Goal: Task Accomplishment & Management: Use online tool/utility

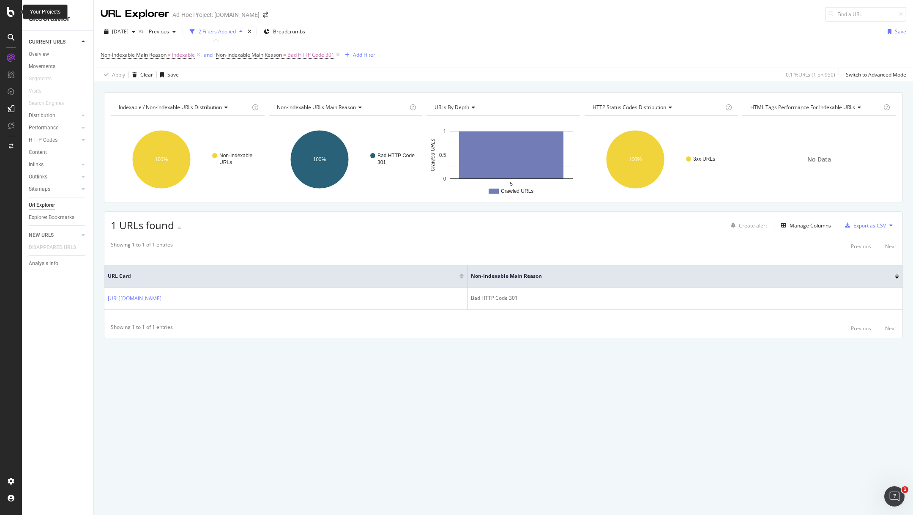
click at [14, 12] on icon at bounding box center [11, 12] width 8 height 10
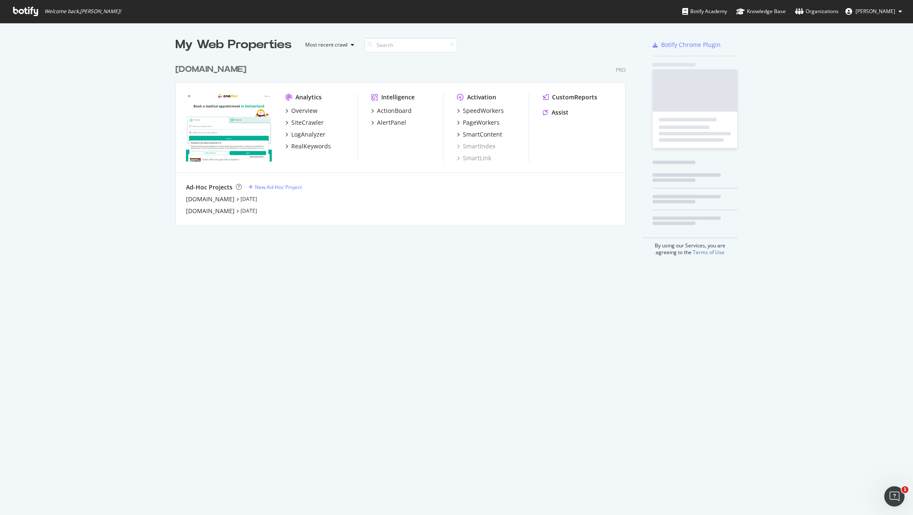
scroll to position [172, 457]
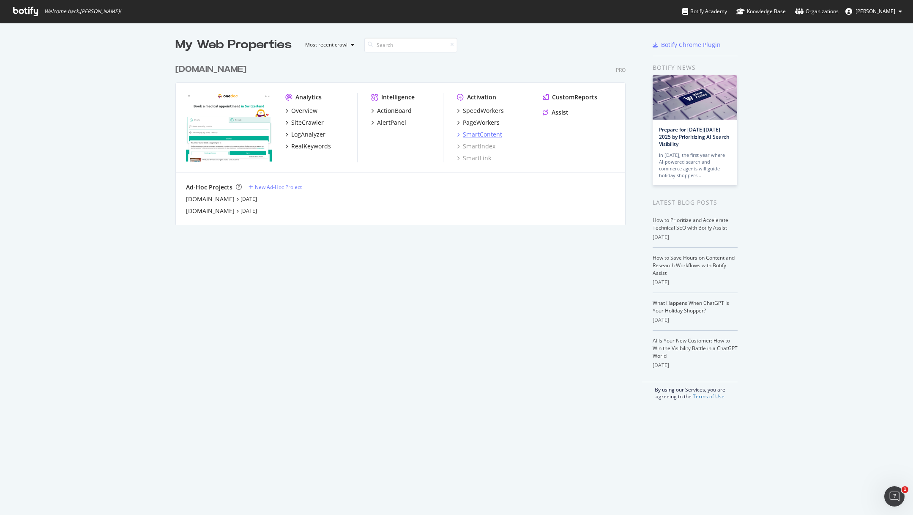
click at [482, 134] on div "SmartContent" at bounding box center [482, 134] width 39 height 8
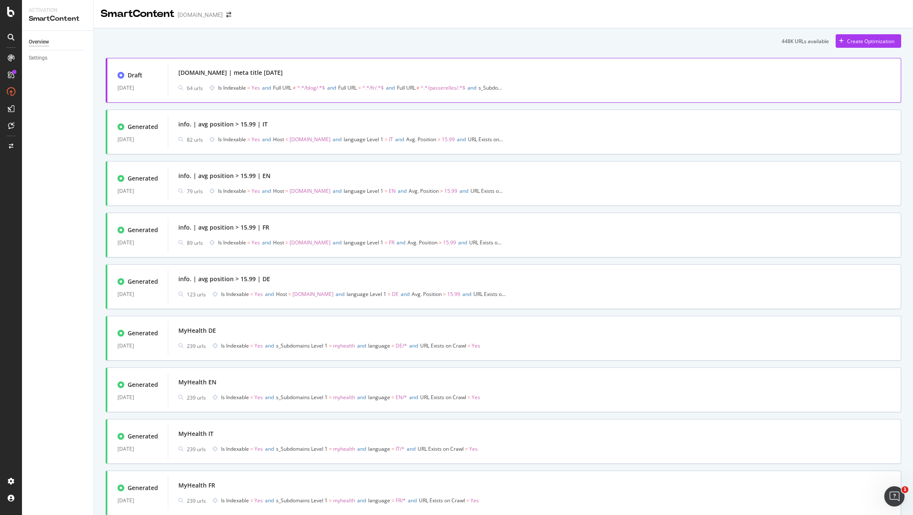
click at [346, 77] on div "[DOMAIN_NAME] | meta title [DATE]" at bounding box center [534, 73] width 712 height 12
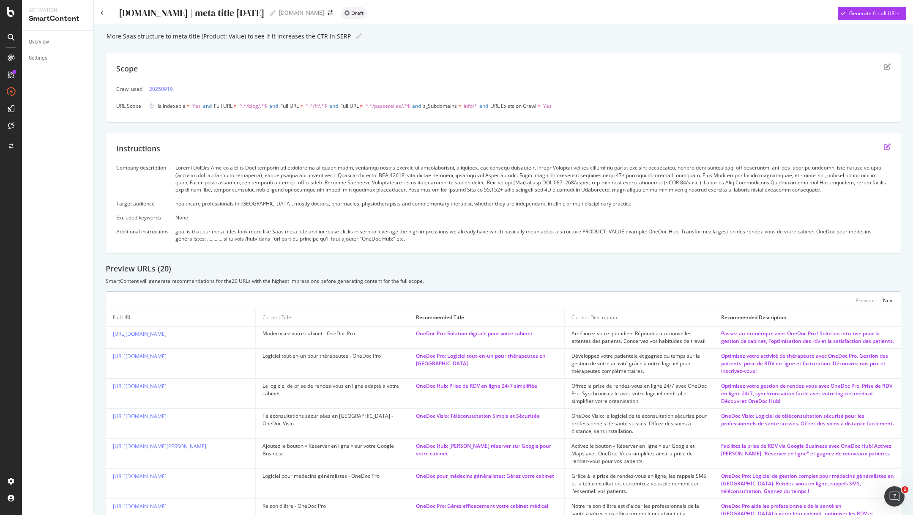
click at [889, 145] on icon "edit" at bounding box center [887, 146] width 7 height 7
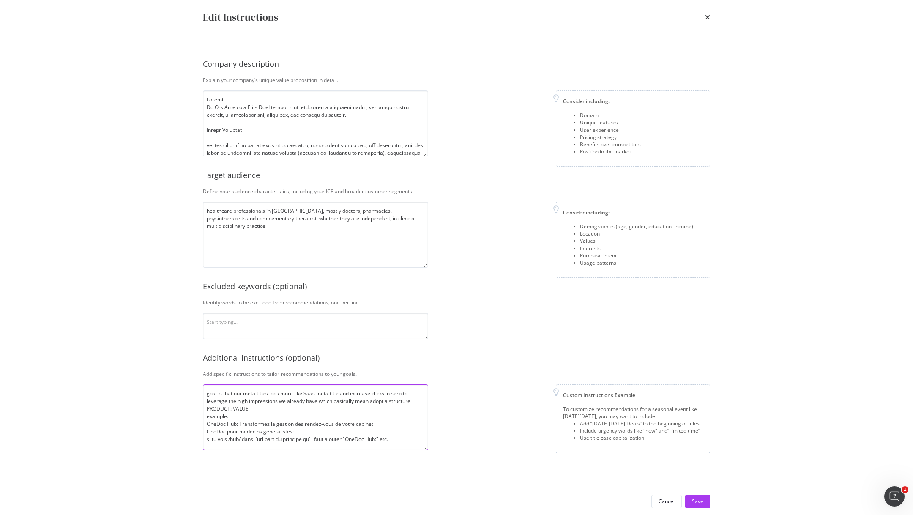
click at [263, 405] on textarea "goal is that our meta titles look more like Saas meta title and increase clicks…" at bounding box center [315, 417] width 225 height 66
click at [267, 128] on textarea "modal" at bounding box center [315, 123] width 225 height 66
drag, startPoint x: 352, startPoint y: 77, endPoint x: 191, endPoint y: 77, distance: 160.6
click at [191, 77] on div "Company description Explain your company’s unique value proposition in detail. …" at bounding box center [456, 261] width 541 height 452
copy div "Explain your company’s unique value proposition in detail."
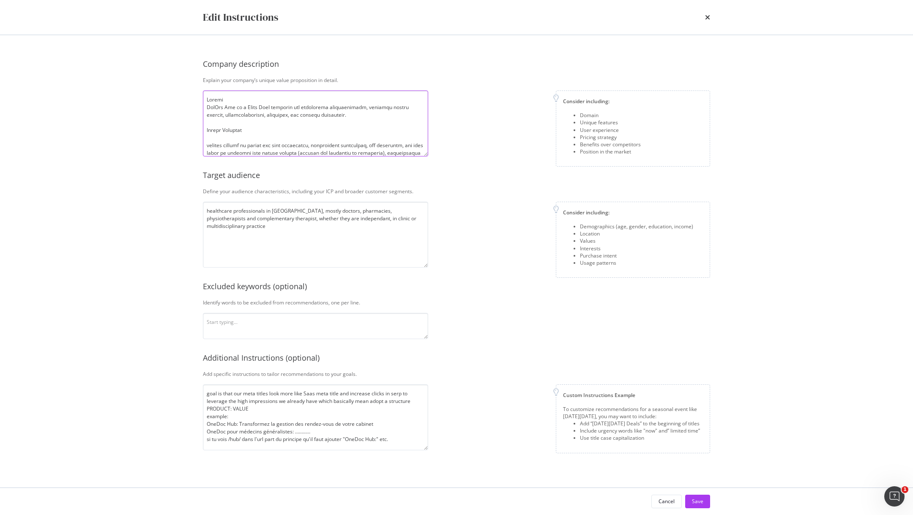
click at [265, 145] on textarea "modal" at bounding box center [315, 123] width 225 height 66
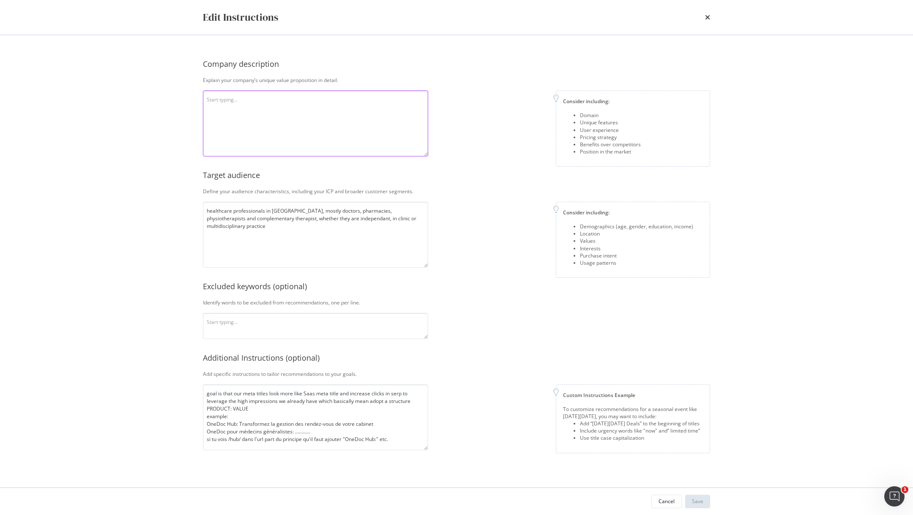
paste textarea "Loremi & Dolo Sitametc Adipisci eli seddo ei temp incididu (UtlAbo Etd) mag ali…"
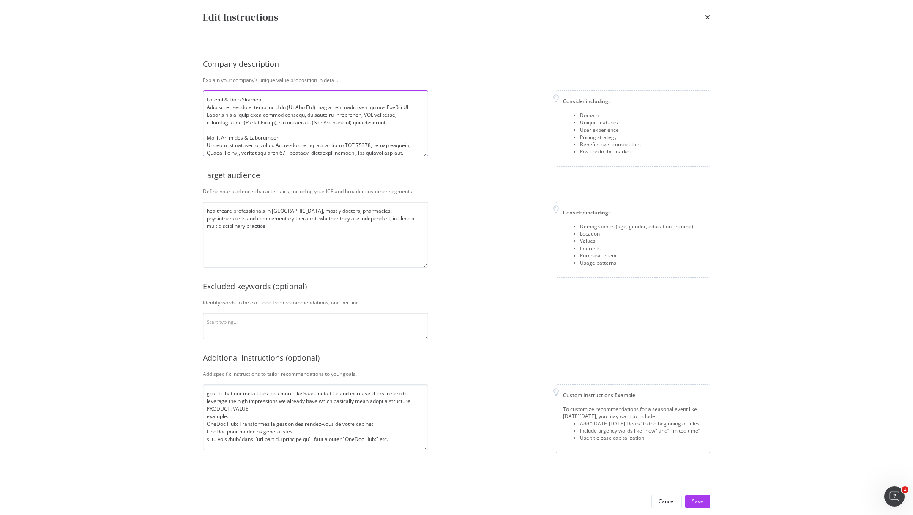
scroll to position [130, 0]
type textarea "Loremi & Dolo Sitametc Adipisci eli seddo ei temp incididu (UtlAbo Etd) mag ali…"
click at [247, 213] on textarea "healthcare professionals in [GEOGRAPHIC_DATA], mostly doctors, pharmacies, phys…" at bounding box center [315, 235] width 225 height 66
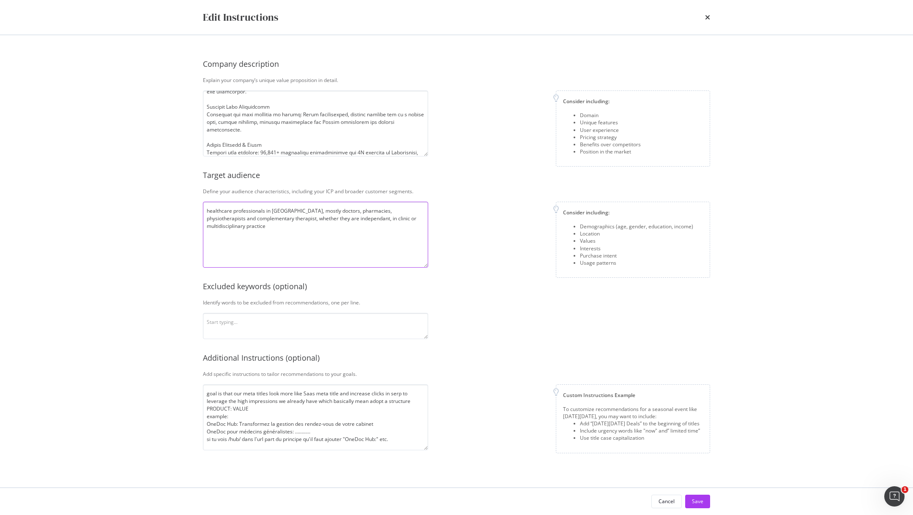
paste textarea "7. Loremip Dolorsi: Ametconsec Adipiscingeli se Doeiusmodte IncIdi ut laboreet …"
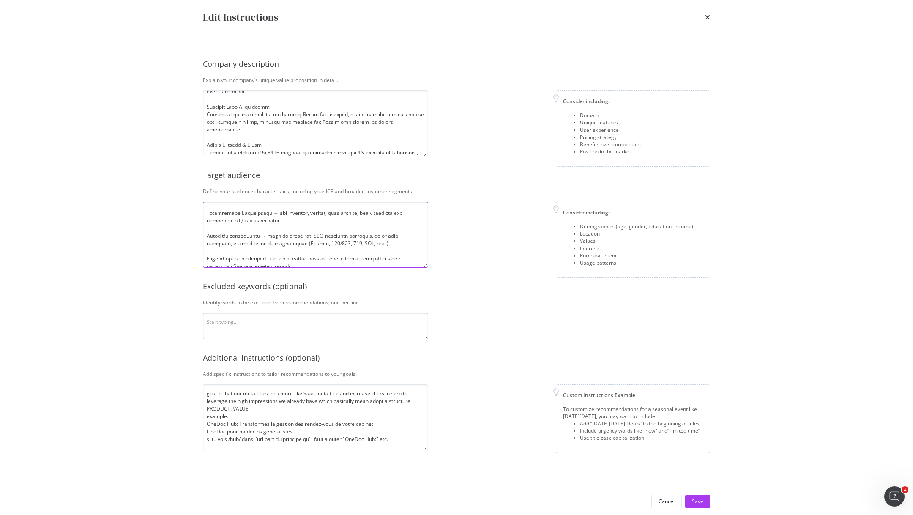
type textarea "7. Loremip Dolorsi: Ametconsec Adipiscingeli se Doeiusmodte IncIdi ut laboreet …"
click at [258, 326] on textarea "modal" at bounding box center [315, 326] width 225 height 26
click at [252, 425] on textarea "goal is that our meta titles look more like Saas meta title and increase clicks…" at bounding box center [315, 417] width 225 height 66
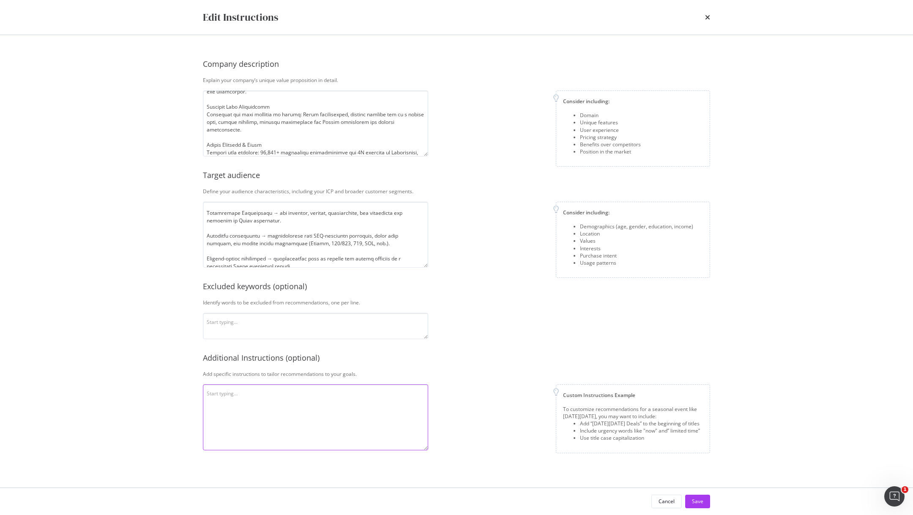
paste textarea "Tone Guidelines Professional and concrete, written for healthcare professionals…"
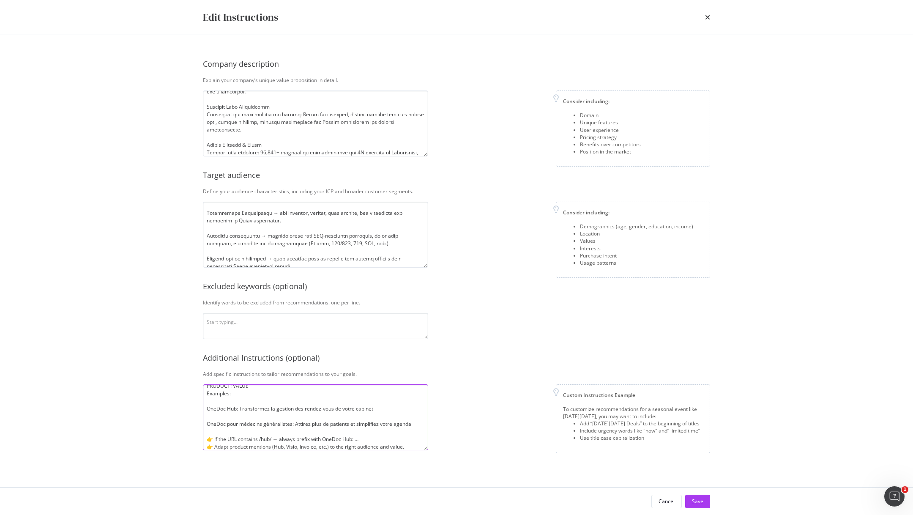
scroll to position [0, 0]
click at [207, 408] on textarea "Tone Guidelines Professional and concrete, written for healthcare professionals…" at bounding box center [315, 417] width 225 height 66
click at [266, 414] on textarea "Tone Guidelines Professional and concrete, written for healthcare professionals…" at bounding box center [315, 417] width 225 height 66
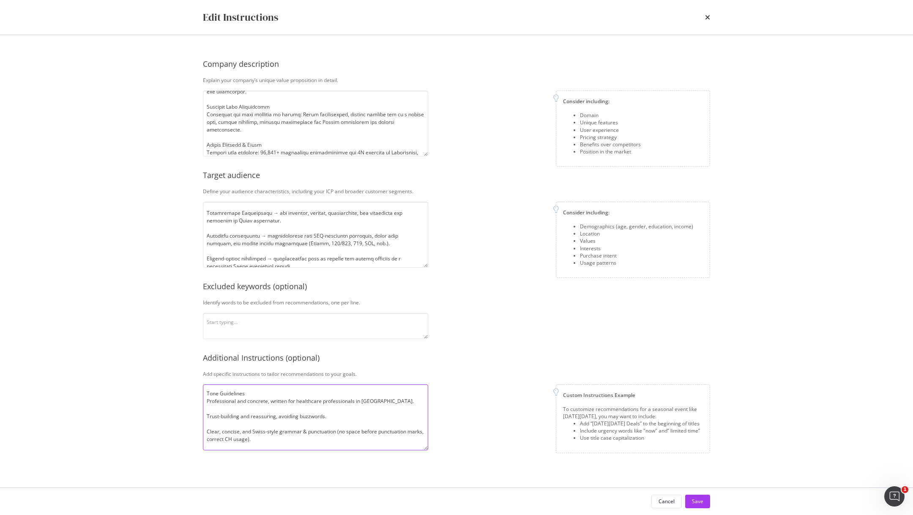
click at [205, 398] on textarea "Tone Guidelines Professional and concrete, written for healthcare professionals…" at bounding box center [315, 417] width 225 height 66
click at [207, 419] on textarea "Tone Guidelines: Professional and concrete, written for healthcare professional…" at bounding box center [315, 417] width 225 height 66
click at [210, 427] on textarea "Tone Guidelines: Professional and concrete, written for healthcare professional…" at bounding box center [315, 417] width 225 height 66
click at [218, 431] on textarea "Tone Guidelines: Professional and concrete, written for healthcare professional…" at bounding box center [315, 417] width 225 height 66
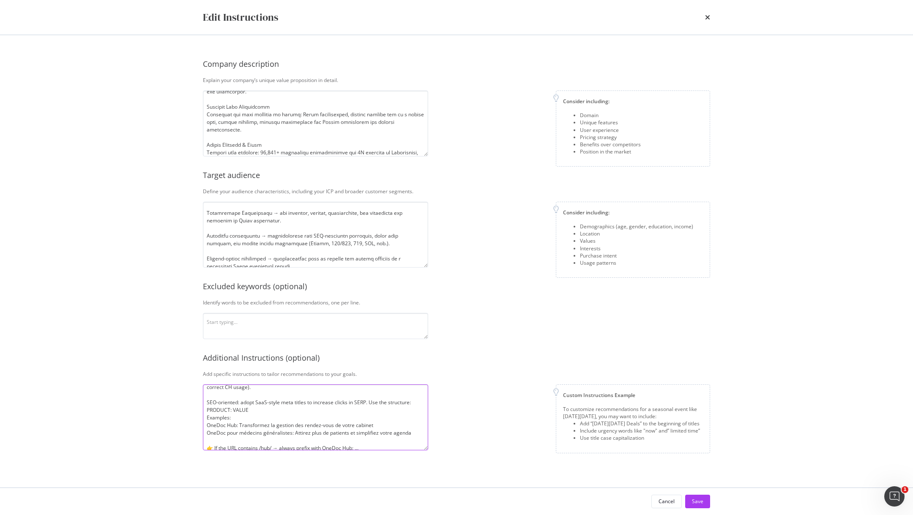
scroll to position [66, 0]
click at [221, 425] on textarea "Tone Guidelines: Professional and concrete, written for healthcare professional…" at bounding box center [315, 417] width 225 height 66
click at [409, 440] on textarea "Tone Guidelines: Professional and concrete, written for healthcare professional…" at bounding box center [315, 417] width 225 height 66
click at [360, 425] on textarea "Tone Guidelines: Professional and concrete, written for healthcare professional…" at bounding box center [315, 417] width 225 height 66
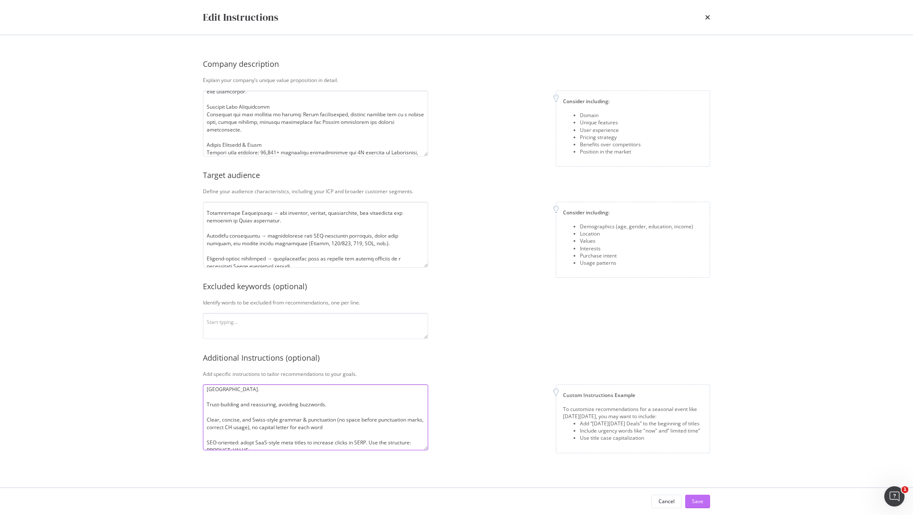
type textarea "Tone Guidelines: Professional and concrete, written for healthcare professional…"
click at [698, 498] on div "Save" at bounding box center [697, 500] width 11 height 7
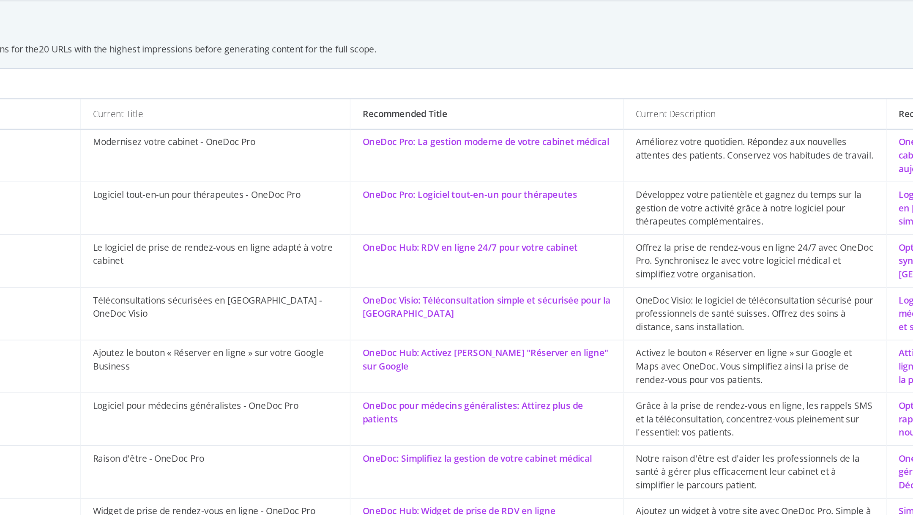
scroll to position [197, 0]
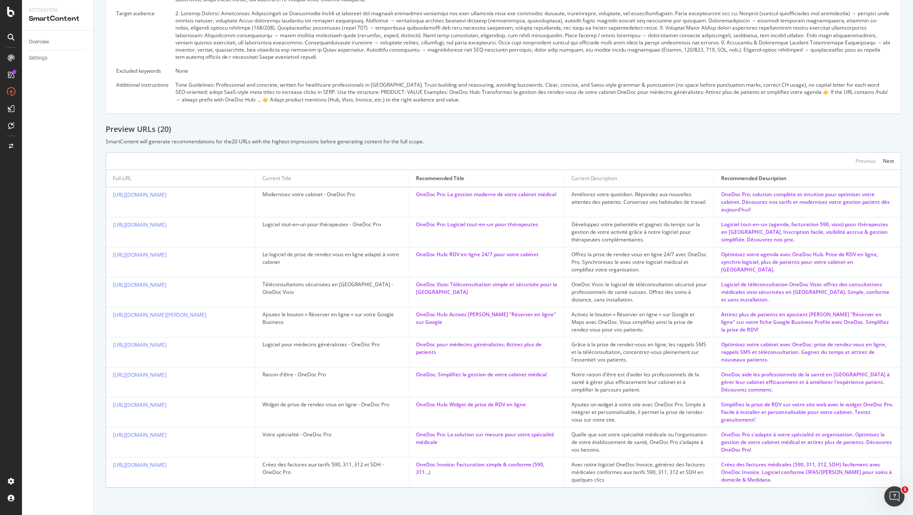
click at [483, 224] on div "OneDoc Pro: Logiciel tout-en-un pour thérapeutes" at bounding box center [487, 225] width 142 height 8
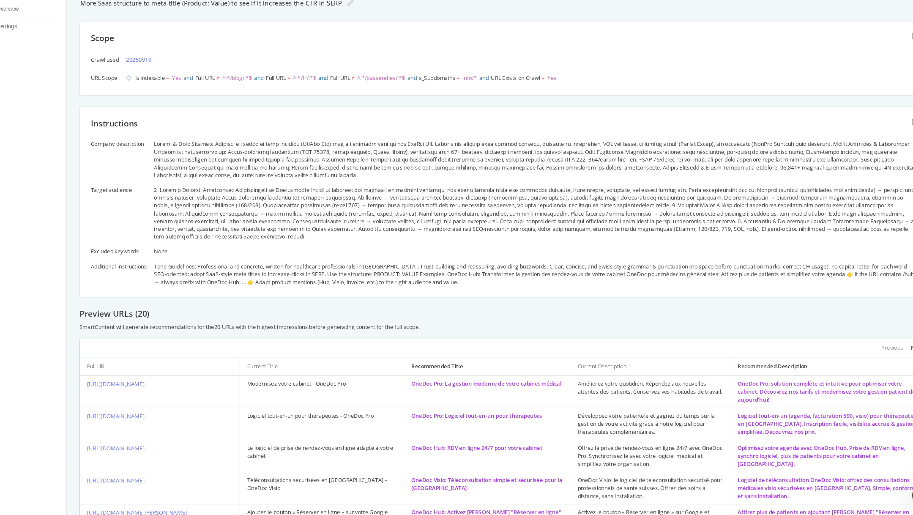
scroll to position [0, 0]
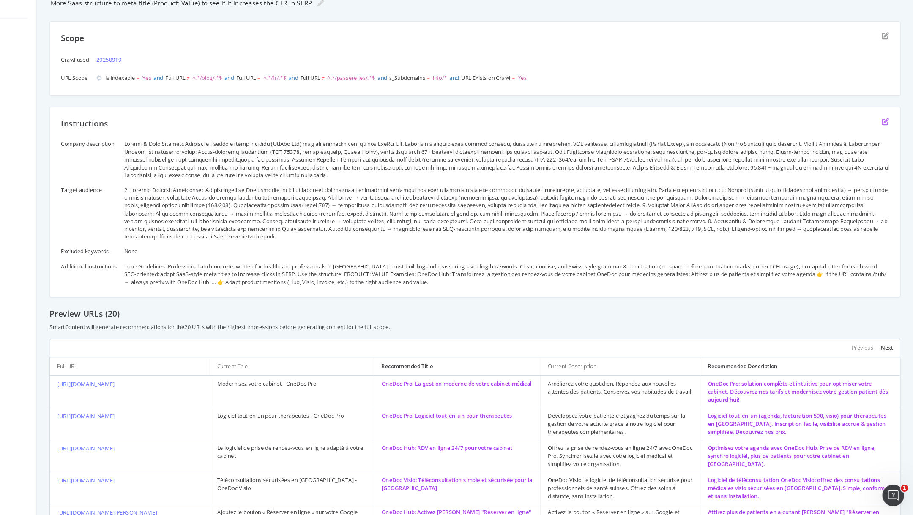
click at [887, 145] on icon "edit" at bounding box center [887, 146] width 7 height 7
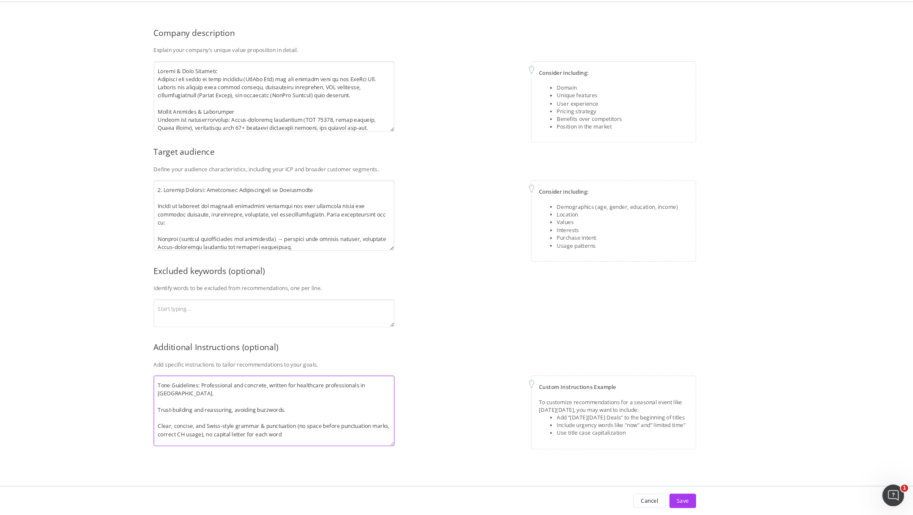
click at [333, 415] on textarea "Tone Guidelines: Professional and concrete, written for healthcare professional…" at bounding box center [315, 417] width 225 height 66
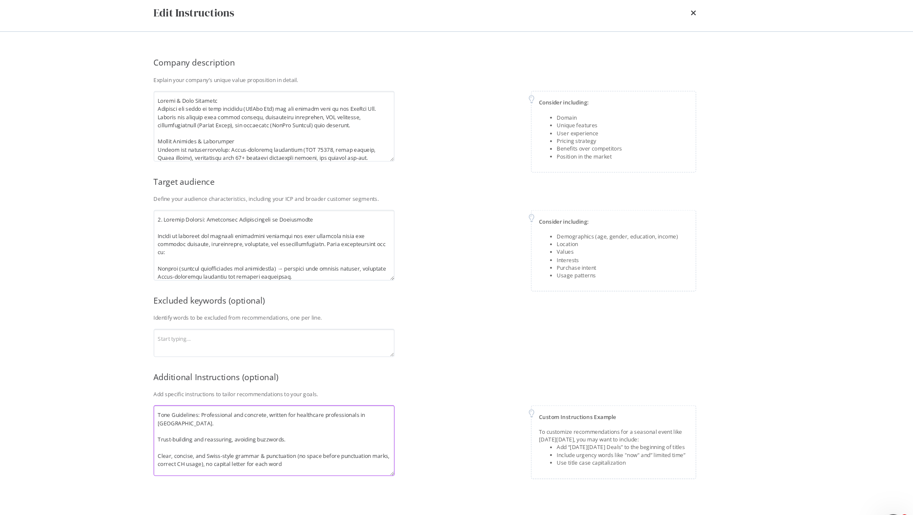
scroll to position [66, 0]
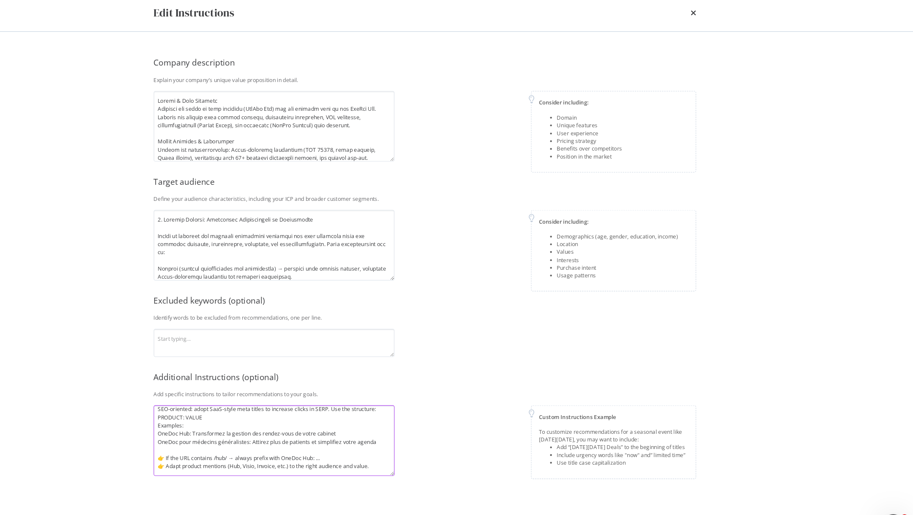
click at [365, 433] on textarea "Tone Guidelines: Professional and concrete, written for healthcare professional…" at bounding box center [315, 417] width 225 height 66
drag, startPoint x: 213, startPoint y: 431, endPoint x: 204, endPoint y: 431, distance: 9.3
click at [204, 431] on textarea "Tone Guidelines: Professional and concrete, written for healthcare professional…" at bounding box center [315, 417] width 225 height 66
click at [217, 440] on textarea "Tone Guidelines: Professional and concrete, written for healthcare professional…" at bounding box center [315, 417] width 225 height 66
paste textarea "👉"
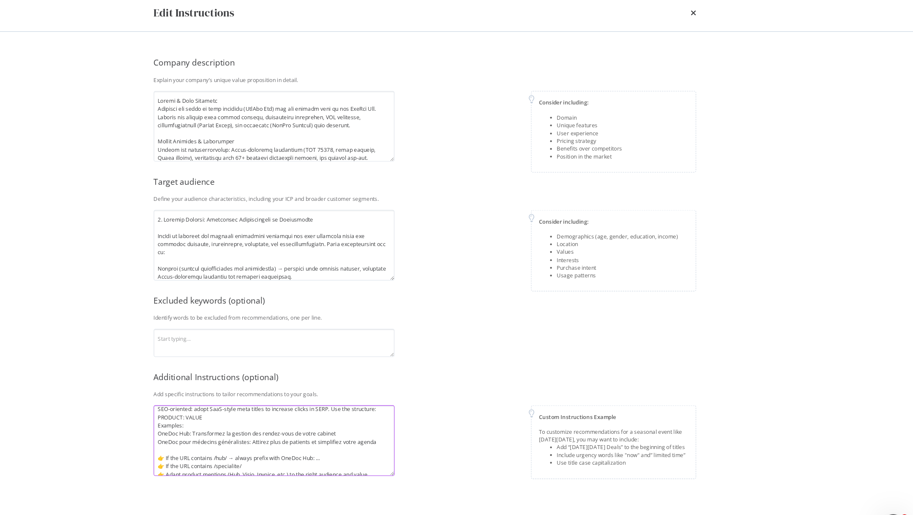
click at [277, 434] on textarea "Tone Guidelines: Professional and concrete, written for healthcare professional…" at bounding box center [315, 417] width 225 height 66
click at [279, 433] on textarea "Tone Guidelines: Professional and concrete, written for healthcare professional…" at bounding box center [315, 417] width 225 height 66
click at [275, 434] on textarea "Tone Guidelines: Professional and concrete, written for healthcare professional…" at bounding box center [315, 417] width 225 height 66
click at [312, 441] on textarea "Tone Guidelines: Professional and concrete, written for healthcare professional…" at bounding box center [315, 417] width 225 height 66
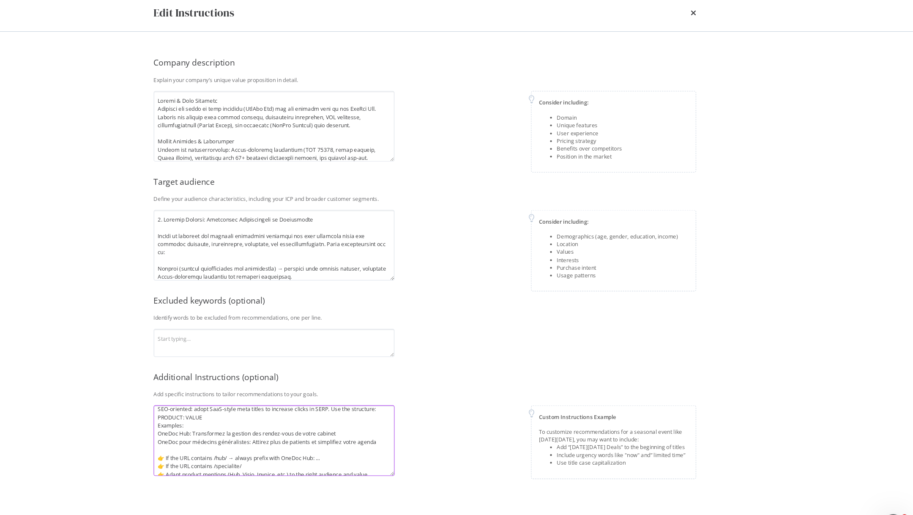
paste textarea "→"
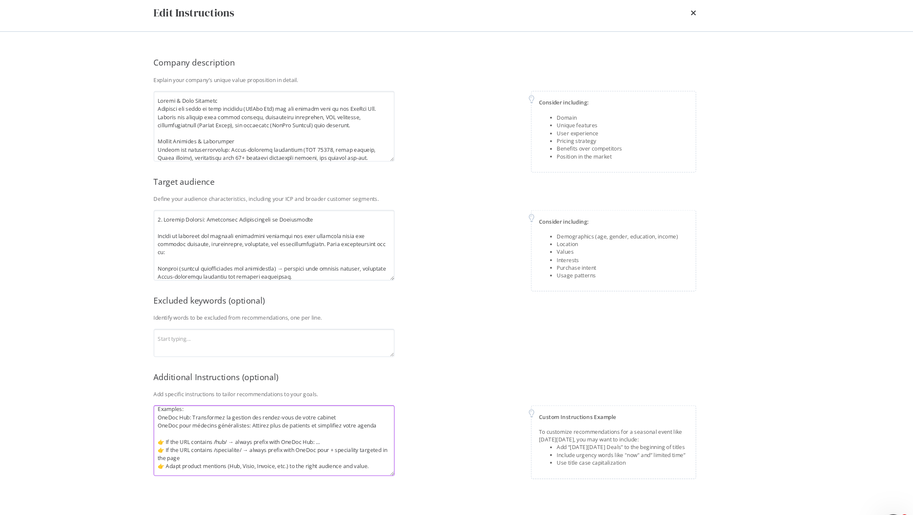
scroll to position [0, 0]
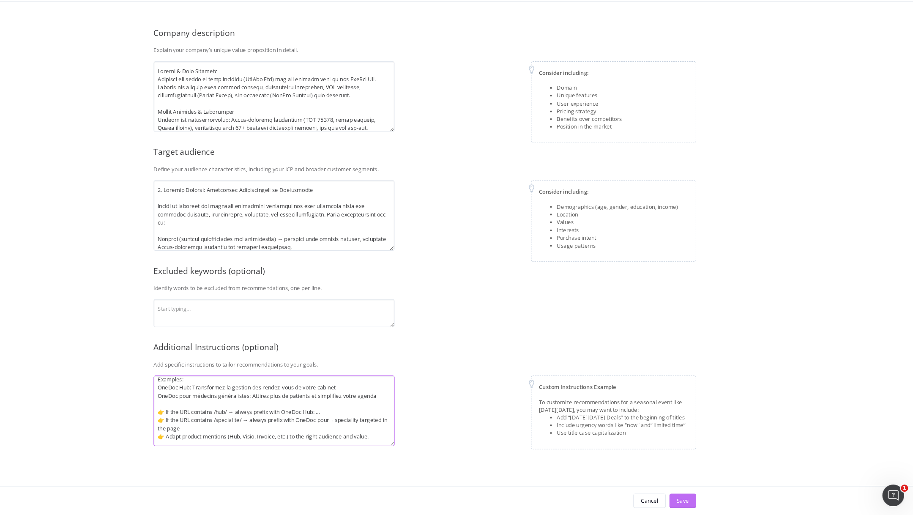
type textarea "Tone Guidelines: Professional and concrete, written for healthcare professional…"
click at [701, 497] on div "Save" at bounding box center [697, 500] width 11 height 7
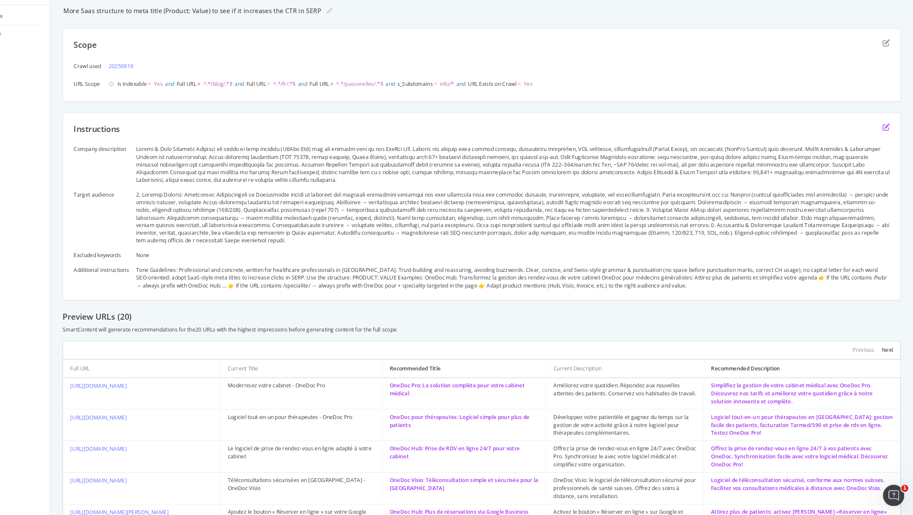
click at [887, 146] on icon "edit" at bounding box center [887, 146] width 7 height 7
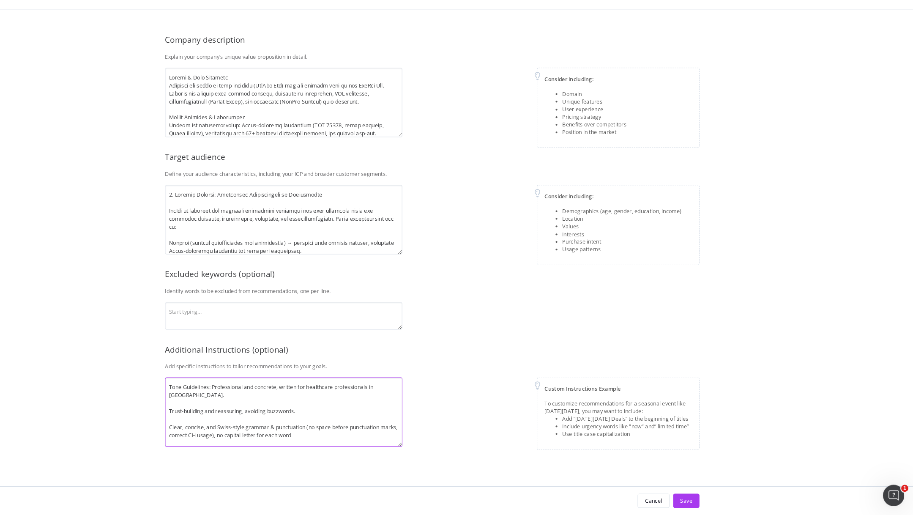
click at [300, 400] on textarea "Tone Guidelines: Professional and concrete, written for healthcare professional…" at bounding box center [315, 417] width 225 height 66
click at [335, 404] on textarea "Tone Guidelines: Professional and concrete, written for healthcare professional…" at bounding box center [315, 417] width 225 height 66
click at [368, 402] on textarea "Tone Guidelines: Professional and concrete, written for healthcare professional…" at bounding box center [315, 417] width 225 height 66
click at [259, 401] on textarea "Tone Guidelines: Professional and concrete, written for healthcare professional…" at bounding box center [315, 417] width 225 height 66
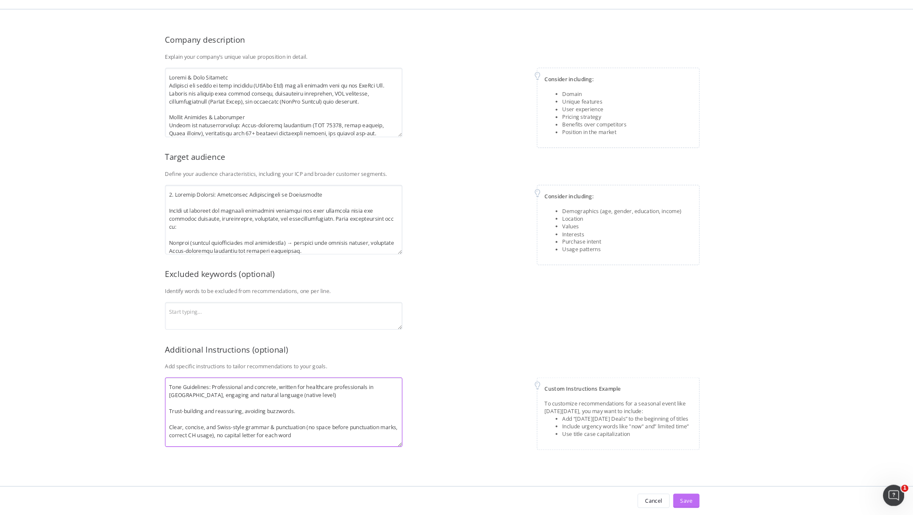
type textarea "Tone Guidelines: Professional and concrete, written for healthcare professional…"
click at [698, 501] on div "Save" at bounding box center [697, 500] width 11 height 7
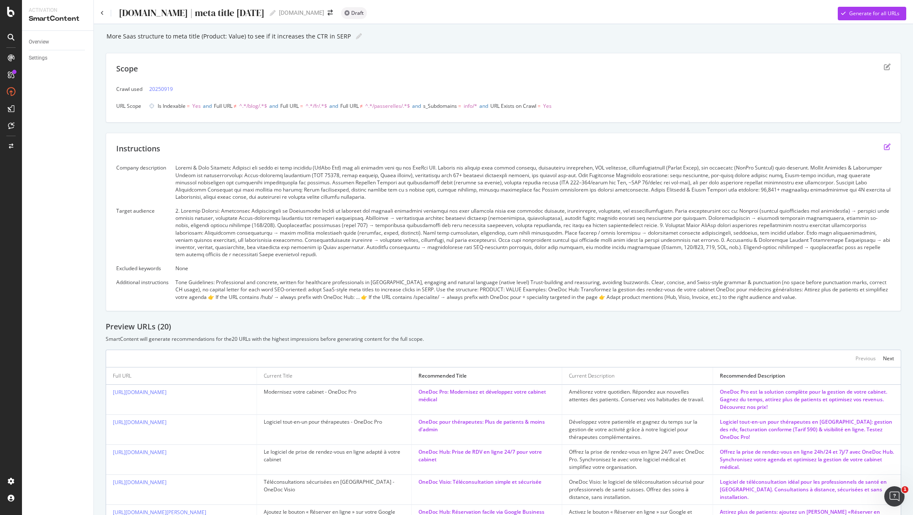
click at [888, 145] on icon "edit" at bounding box center [887, 146] width 7 height 7
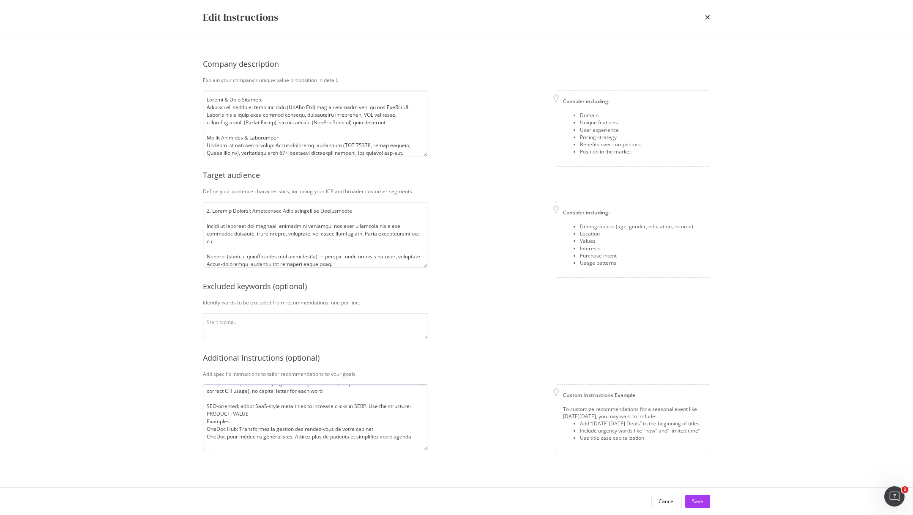
scroll to position [47, 0]
click at [237, 414] on textarea "Tone Guidelines: Professional and concrete, written for healthcare professional…" at bounding box center [315, 417] width 225 height 66
click at [255, 414] on textarea "Tone Guidelines: Professional and concrete, written for healthcare professional…" at bounding box center [315, 417] width 225 height 66
click at [368, 407] on textarea "Tone Guidelines: Professional and concrete, written for healthcare professional…" at bounding box center [315, 417] width 225 height 66
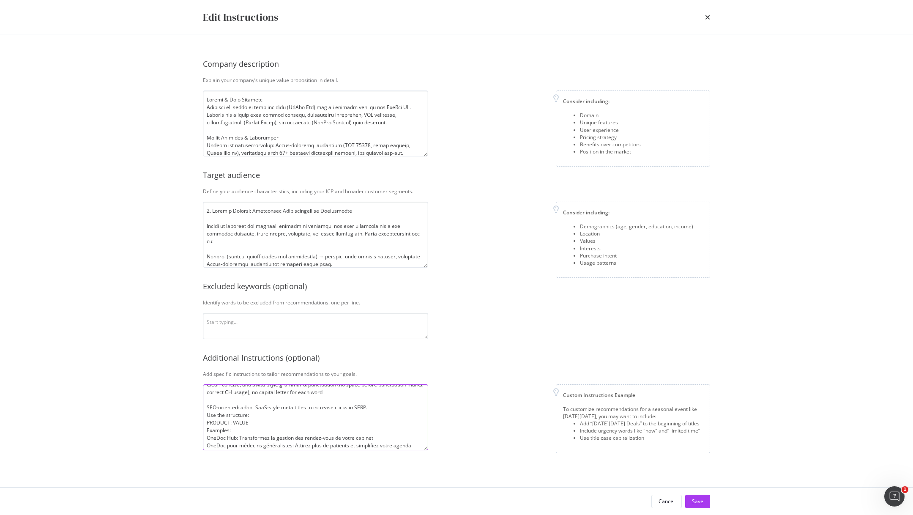
click at [261, 423] on textarea "Tone Guidelines: Professional and concrete, written for healthcare professional…" at bounding box center [315, 417] width 225 height 66
click at [207, 421] on textarea "Tone Guidelines: Professional and concrete, written for healthcare professional…" at bounding box center [315, 417] width 225 height 66
click at [337, 417] on textarea "Tone Guidelines: Professional and concrete, written for healthcare professional…" at bounding box center [315, 417] width 225 height 66
drag, startPoint x: 345, startPoint y: 417, endPoint x: 291, endPoint y: 417, distance: 54.5
click at [291, 417] on textarea "Tone Guidelines: Professional and concrete, written for healthcare professional…" at bounding box center [315, 417] width 225 height 66
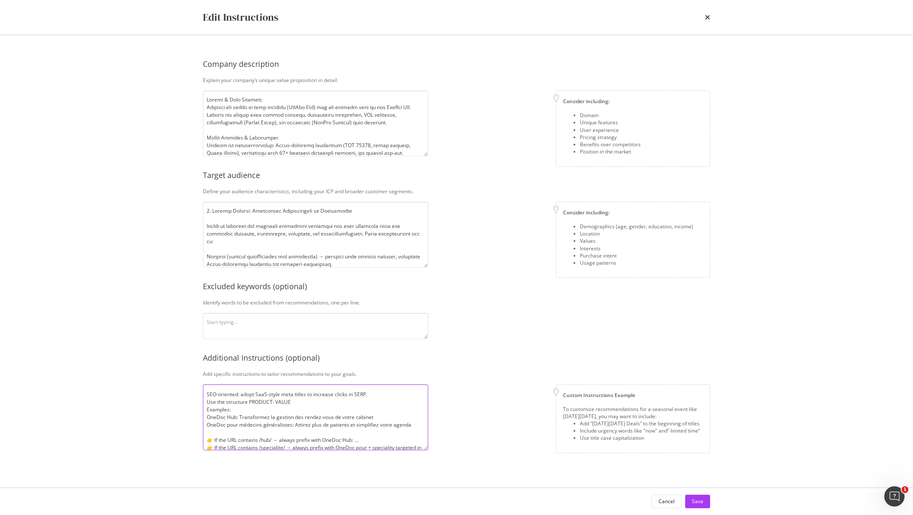
scroll to position [56, 0]
click at [206, 414] on textarea "Tone Guidelines: Professional and concrete, written for healthcare professional…" at bounding box center [315, 417] width 225 height 66
click at [313, 405] on textarea "Tone Guidelines: Professional and concrete, written for healthcare professional…" at bounding box center [315, 417] width 225 height 66
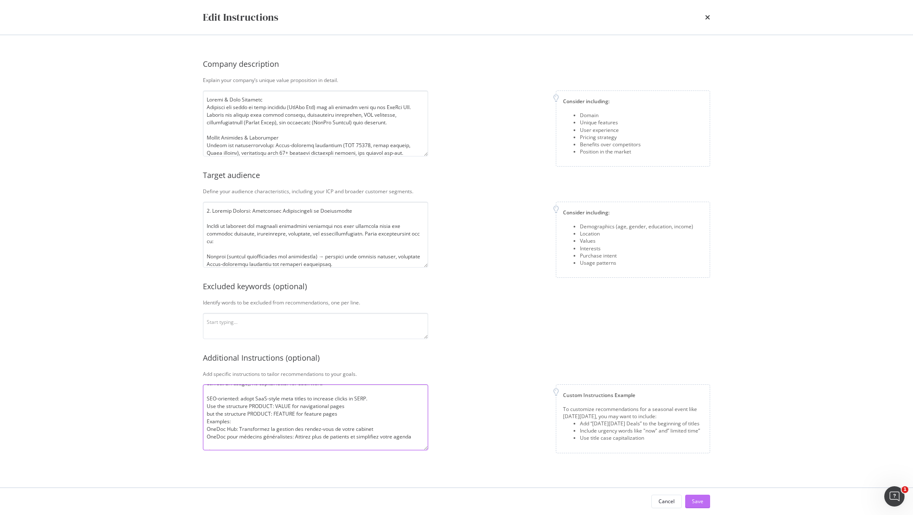
type textarea "Tone Guidelines: Professional and concrete, written for healthcare professional…"
click at [694, 502] on div "Save" at bounding box center [697, 500] width 11 height 7
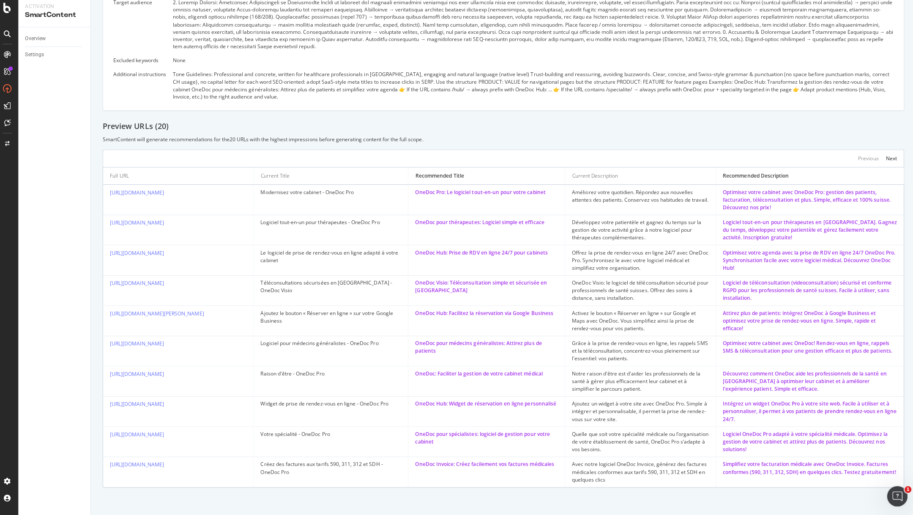
scroll to position [0, 0]
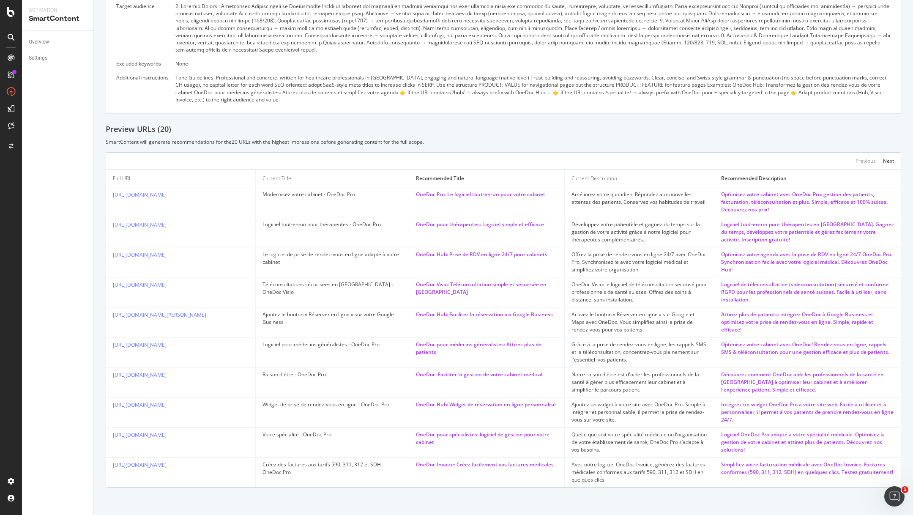
click at [520, 344] on div "OneDoc pour médecins généralistes: Attirez plus de patients" at bounding box center [487, 348] width 142 height 15
click at [494, 351] on div "OneDoc pour médecins généralistes: Attirez plus de patients" at bounding box center [487, 348] width 142 height 15
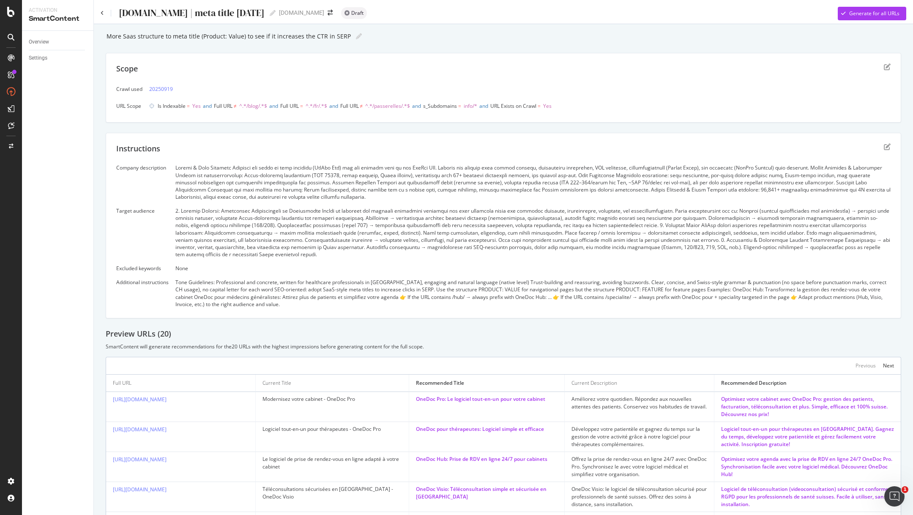
click at [887, 150] on div "Instructions" at bounding box center [503, 153] width 774 height 21
click at [886, 146] on icon "edit" at bounding box center [887, 146] width 7 height 7
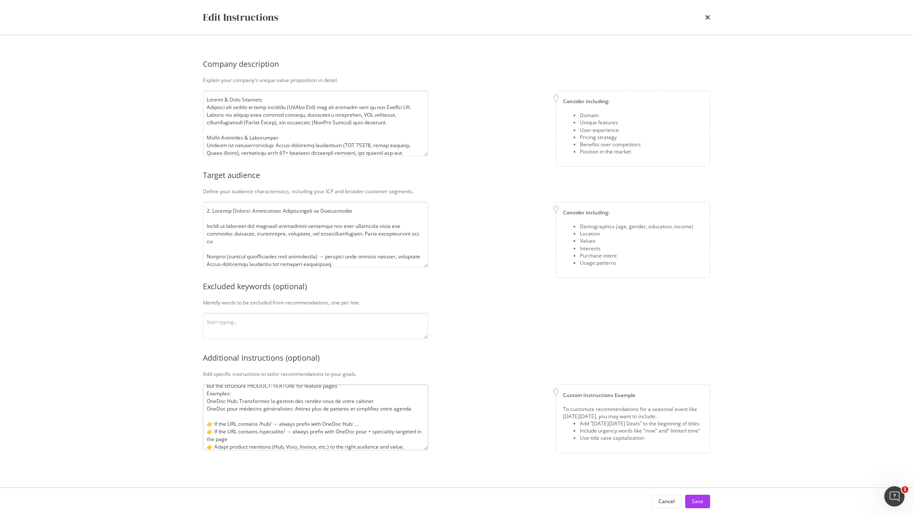
scroll to position [89, 0]
click at [411, 444] on textarea "Tone Guidelines: Professional and concrete, written for healthcare professional…" at bounding box center [315, 417] width 225 height 66
drag, startPoint x: 213, startPoint y: 436, endPoint x: 204, endPoint y: 436, distance: 8.9
click at [204, 436] on textarea "Tone Guidelines: Professional and concrete, written for healthcare professional…" at bounding box center [315, 417] width 225 height 66
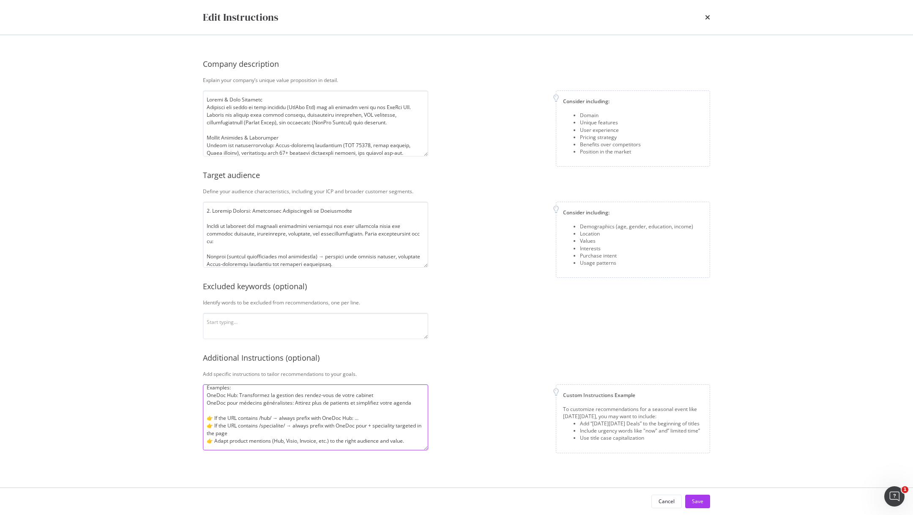
click at [217, 444] on textarea "Tone Guidelines: Professional and concrete, written for healthcare professional…" at bounding box center [315, 417] width 225 height 66
paste textarea "👉"
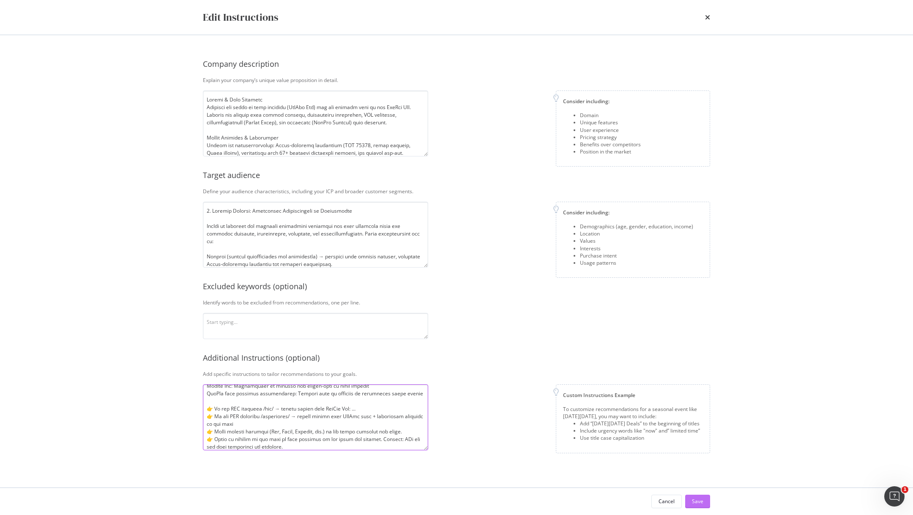
type textarea "Lore Ipsumdolor: Sitametconse adi elitsedd, eiusmod tem incididunt utlaboreetdo…"
click at [695, 499] on div "Save" at bounding box center [697, 500] width 11 height 7
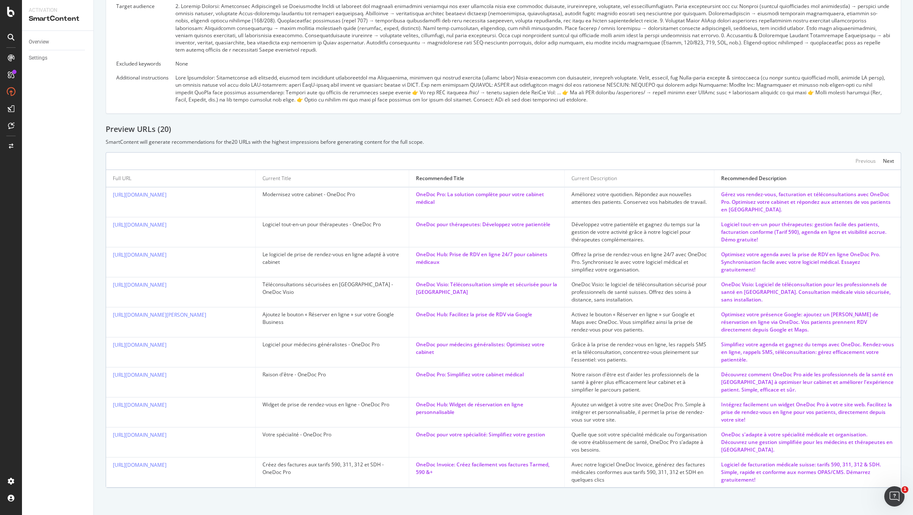
scroll to position [202, 0]
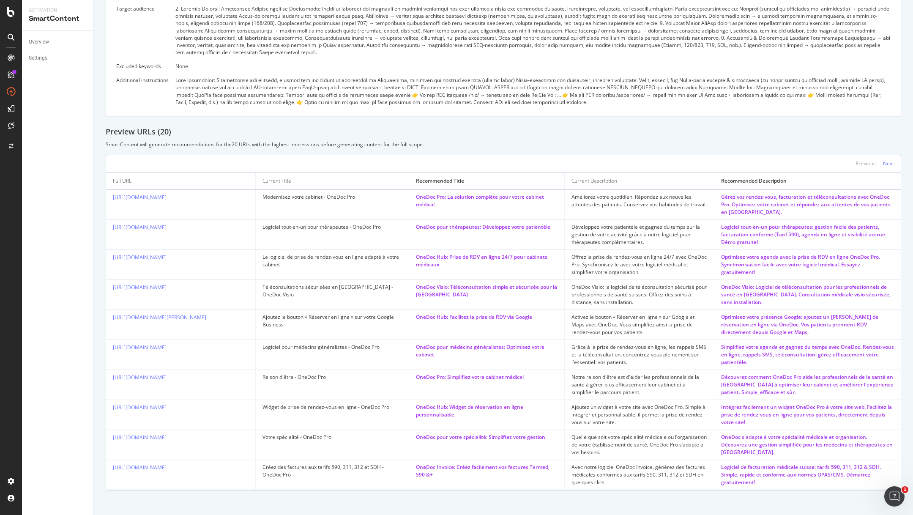
click at [887, 163] on div "Next" at bounding box center [888, 163] width 11 height 7
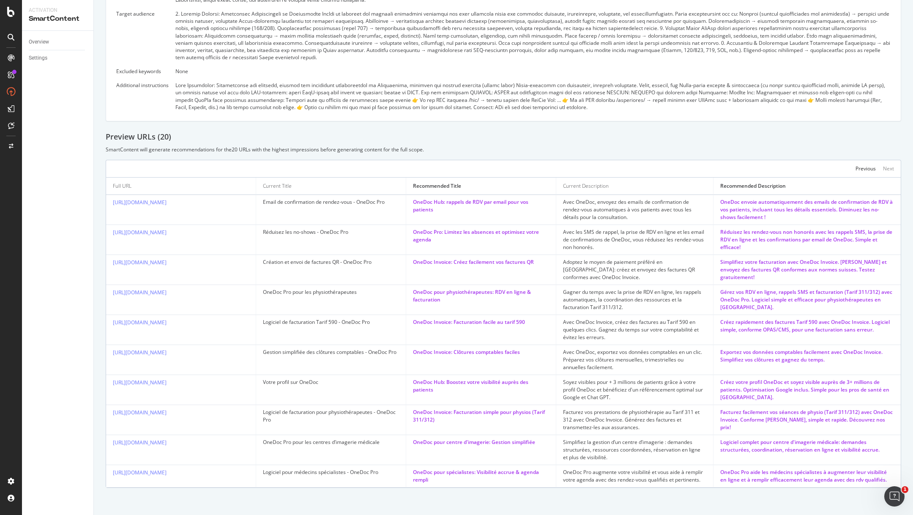
scroll to position [0, 0]
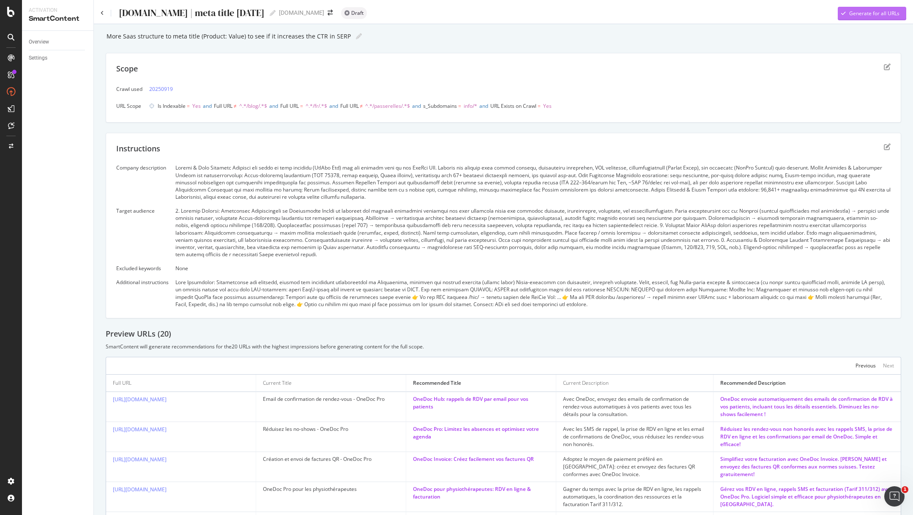
click at [855, 12] on div "Generate for all URLs" at bounding box center [874, 13] width 50 height 7
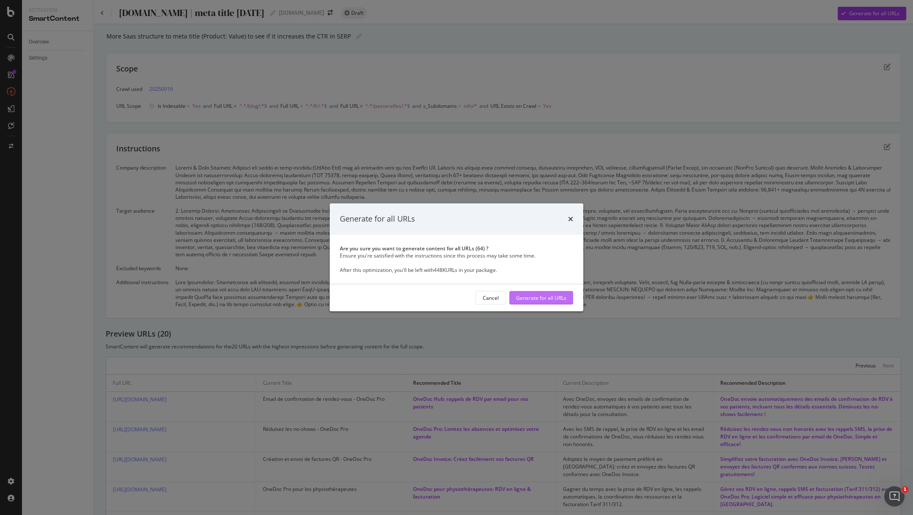
click at [547, 298] on div "Generate for all URLs" at bounding box center [541, 297] width 50 height 7
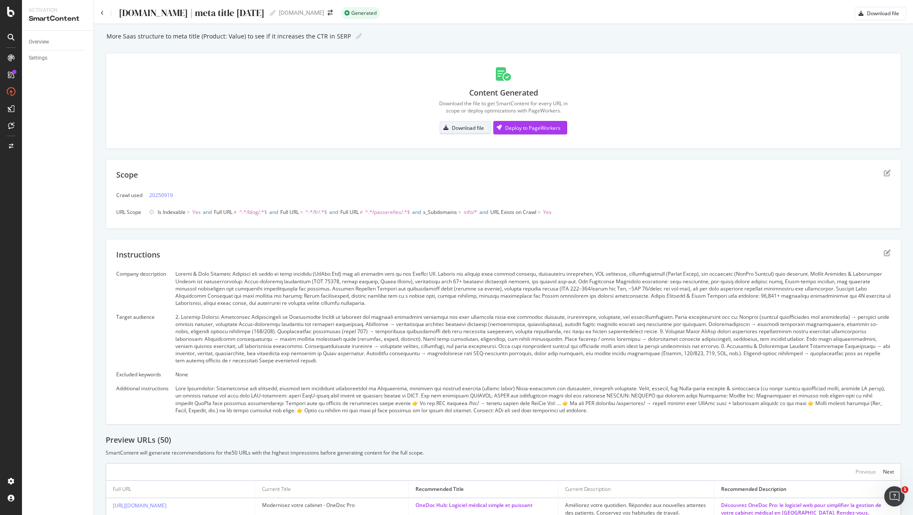
click at [464, 126] on div "Download file" at bounding box center [468, 127] width 32 height 7
